Goal: Transaction & Acquisition: Subscribe to service/newsletter

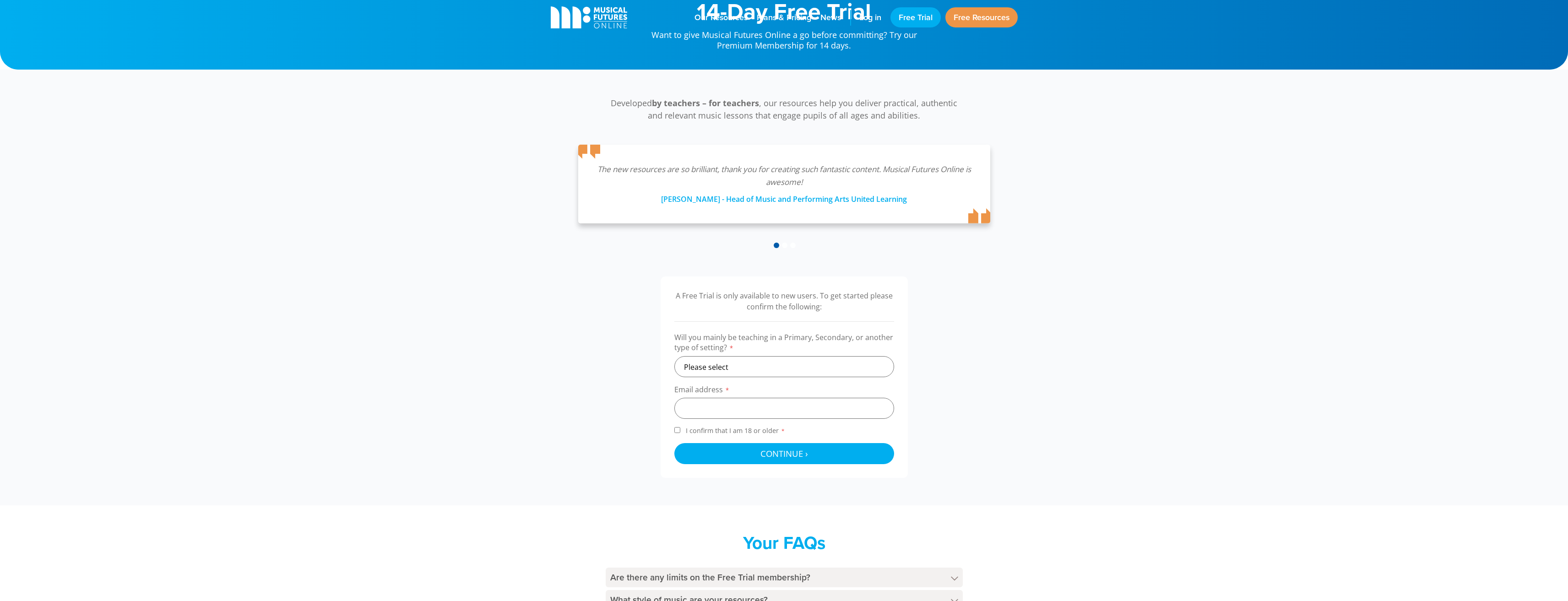
scroll to position [88, 0]
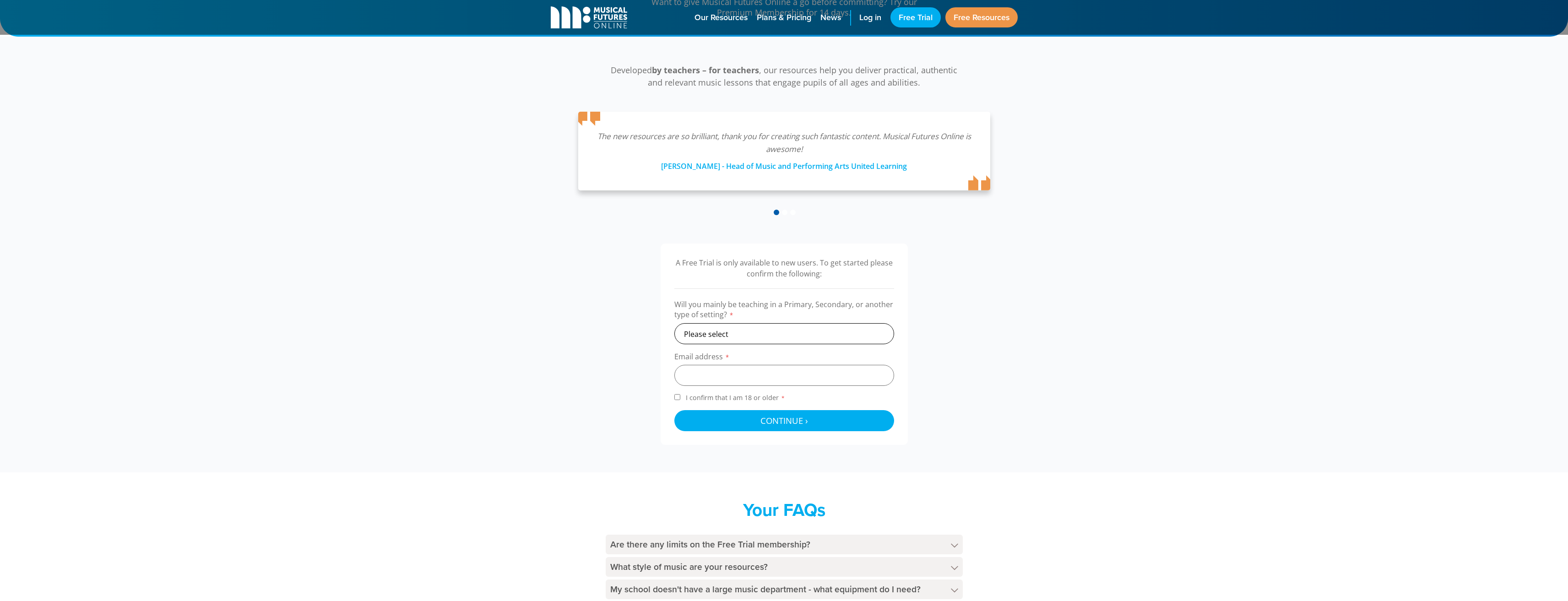
click at [768, 328] on select "Please select Primary Secondary Other" at bounding box center [784, 334] width 220 height 21
select select "secondary"
click at [674, 323] on select "Please select Primary Secondary Other" at bounding box center [784, 334] width 220 height 21
click at [714, 373] on input "email" at bounding box center [784, 375] width 220 height 21
click at [734, 374] on input "hannahstygal"hotmail.co.uk" at bounding box center [784, 375] width 220 height 21
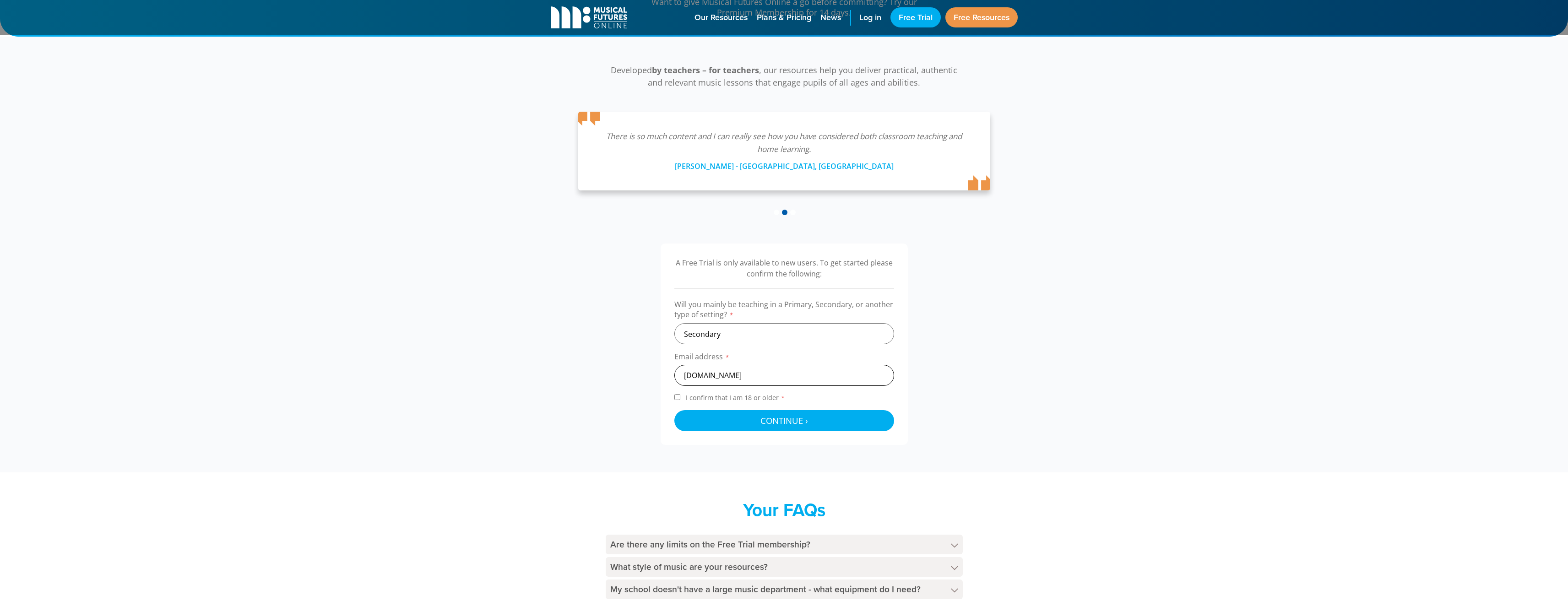
paste input "@"
type input "hannahstygal@hotmail.co.uk"
click at [688, 396] on span "I confirm that I am 18 or older *" at bounding box center [735, 397] width 103 height 9
click at [680, 396] on input "I confirm that I am 18 or older *" at bounding box center [677, 396] width 6 height 6
checkbox input "true"
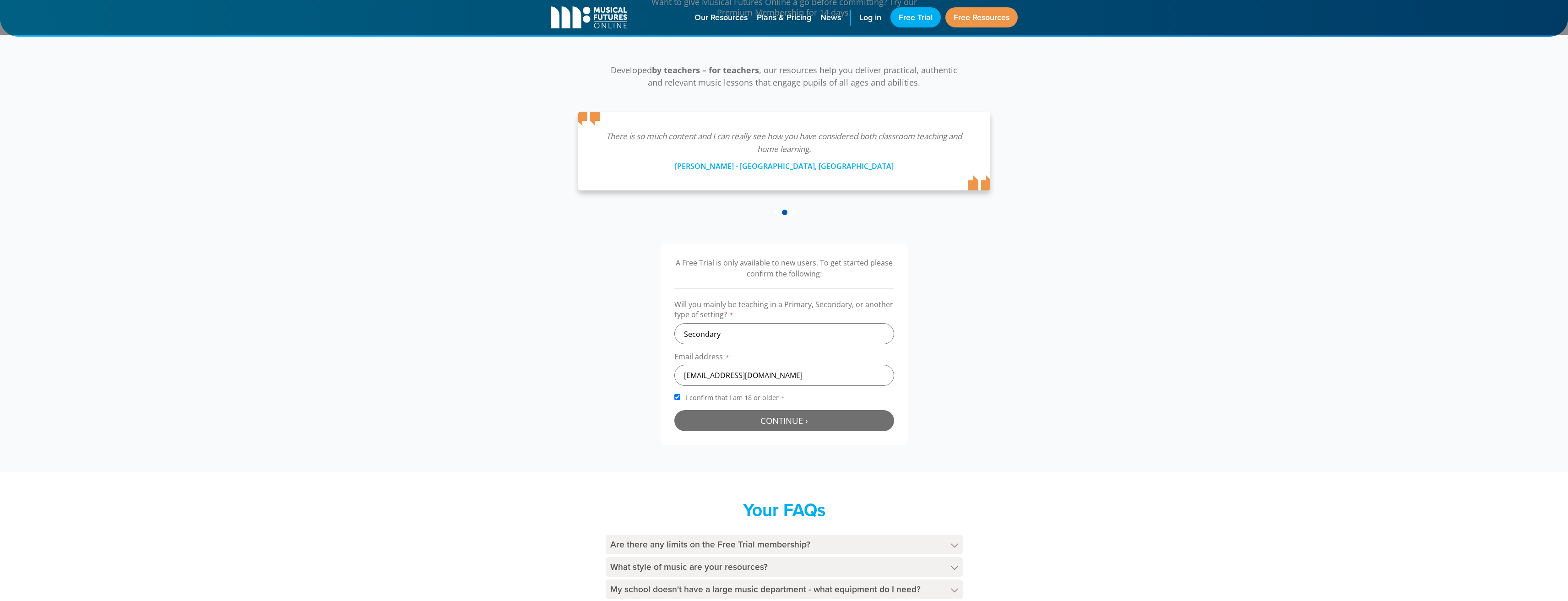
click at [767, 419] on span "Continue ›" at bounding box center [784, 420] width 48 height 11
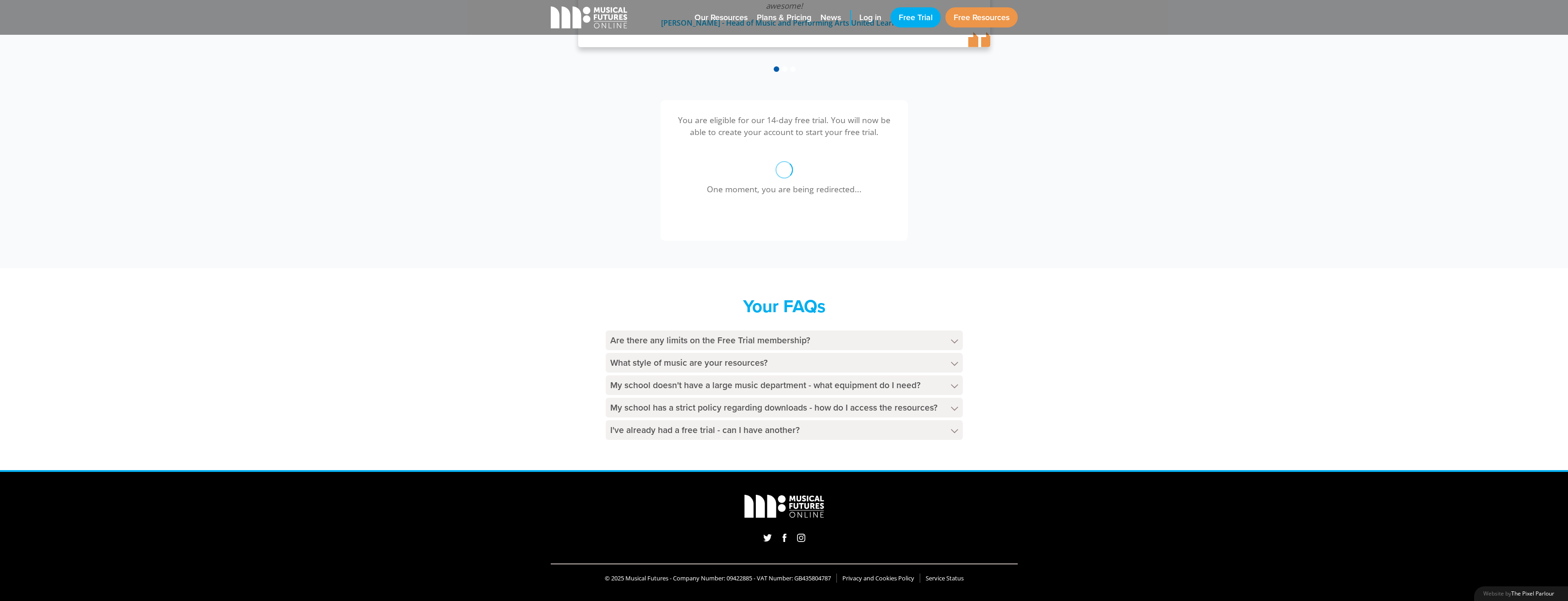
scroll to position [231, 0]
click at [835, 339] on h4 "Are there any limits on the Free Trial membership?" at bounding box center [784, 340] width 357 height 20
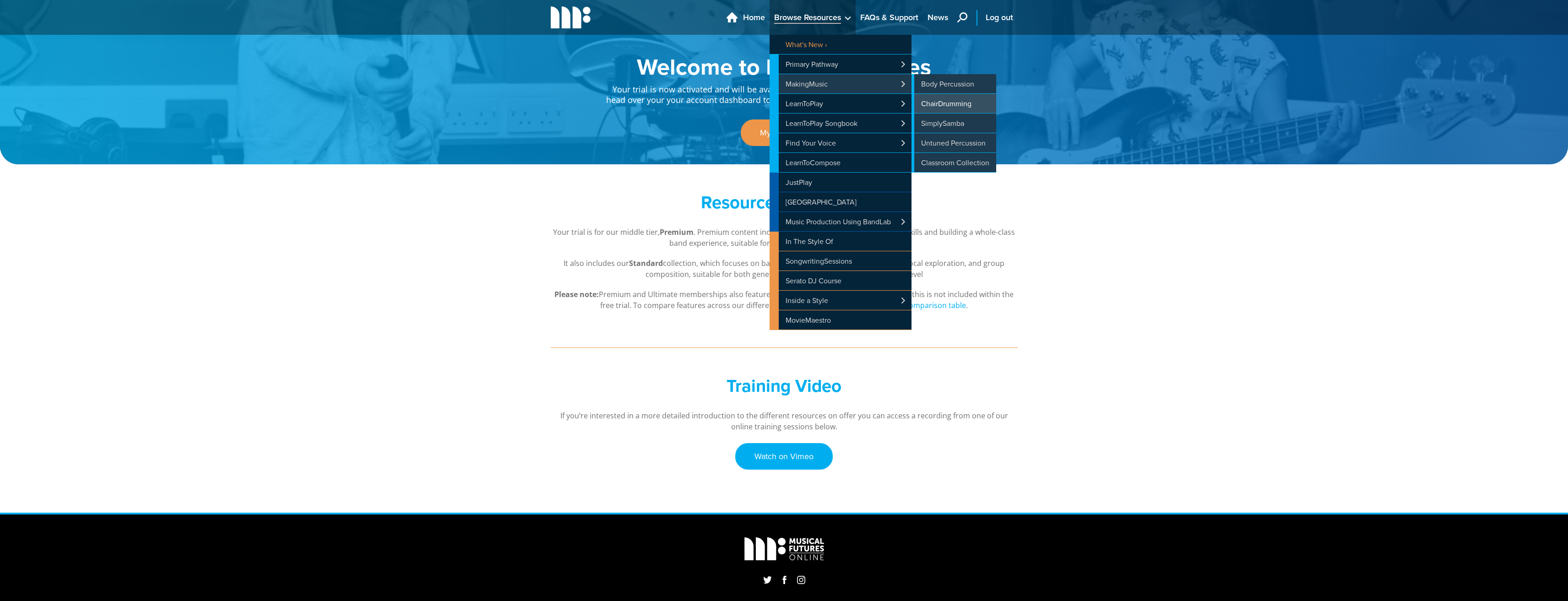
click at [945, 107] on link "ChairDrumming" at bounding box center [953, 103] width 84 height 19
